Goal: Subscribe to service/newsletter

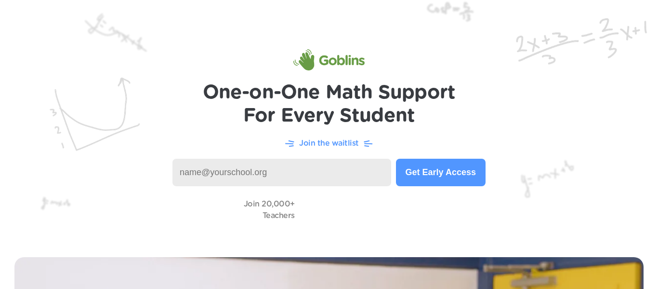
click at [272, 168] on input at bounding box center [281, 171] width 219 height 27
type input "[EMAIL_ADDRESS][DOMAIN_NAME]"
click at [478, 175] on button "Get Early Access" at bounding box center [441, 171] width 90 height 27
